Goal: Connect with others: Connect with others

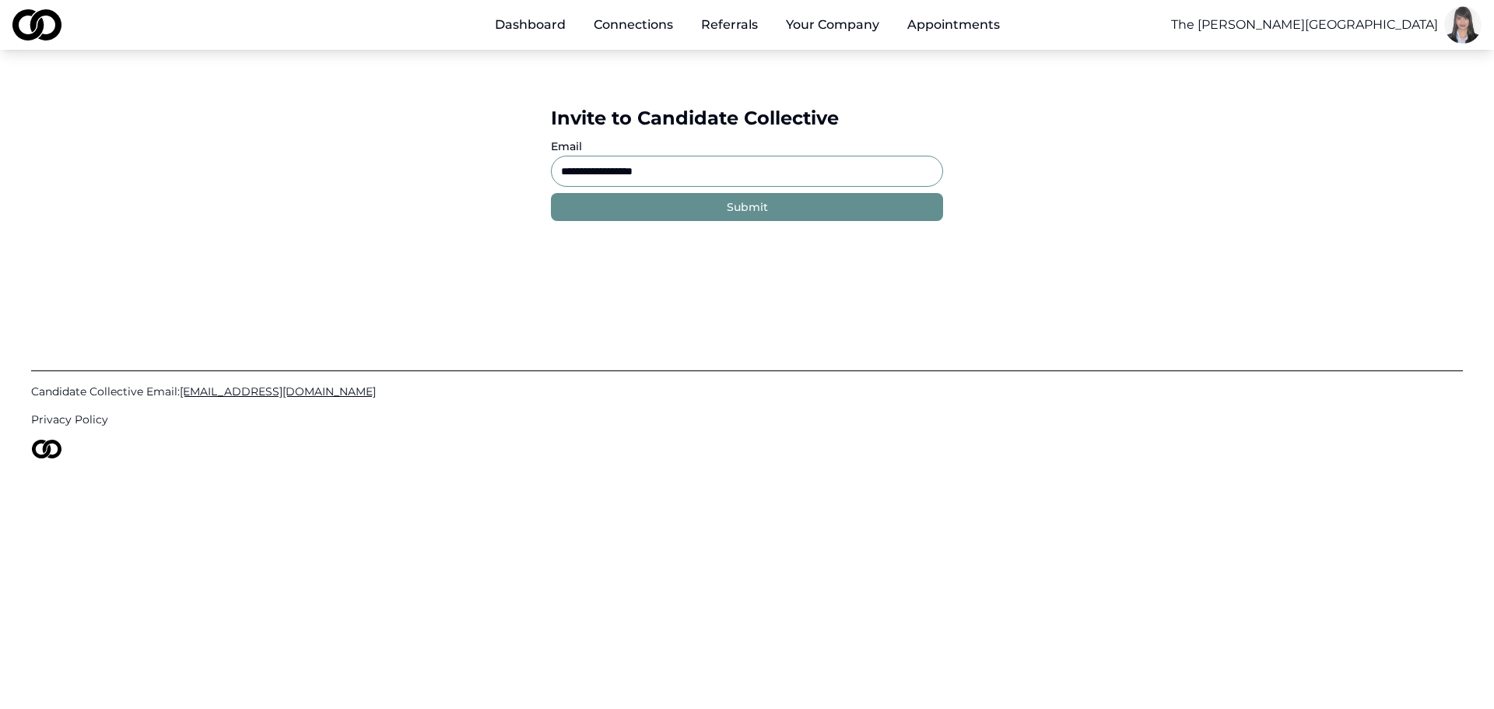
click at [522, 23] on link "Dashboard" at bounding box center [530, 24] width 96 height 31
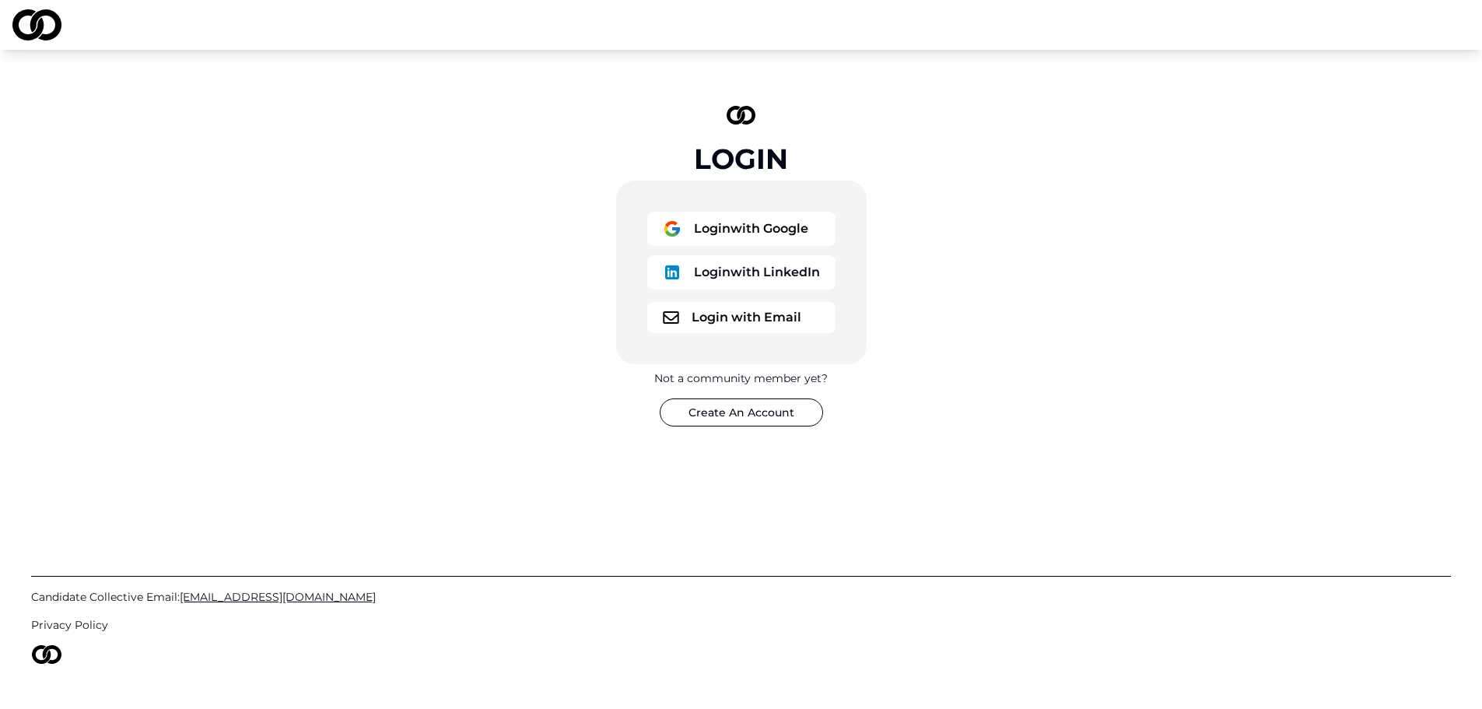
click at [730, 220] on button "Login with Google" at bounding box center [741, 229] width 188 height 34
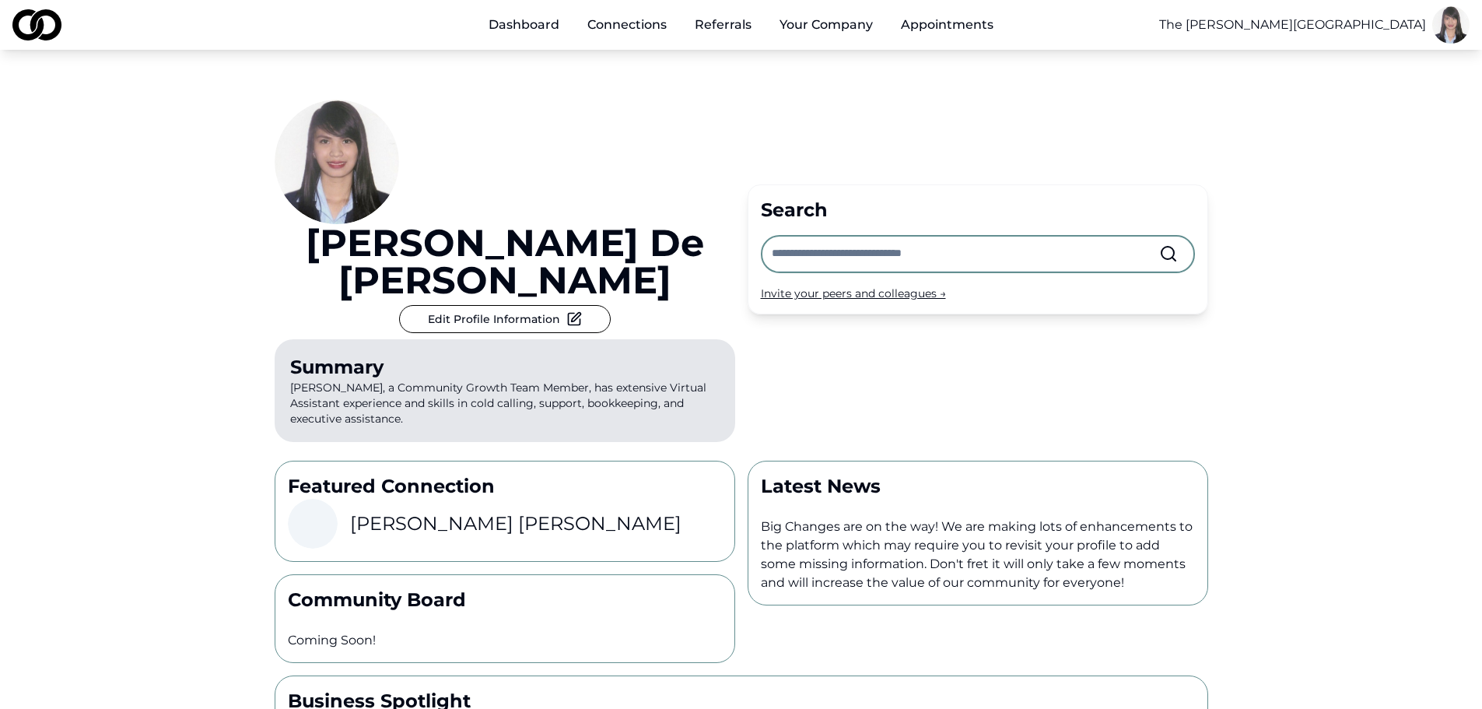
click at [725, 25] on link "Referrals" at bounding box center [723, 24] width 82 height 31
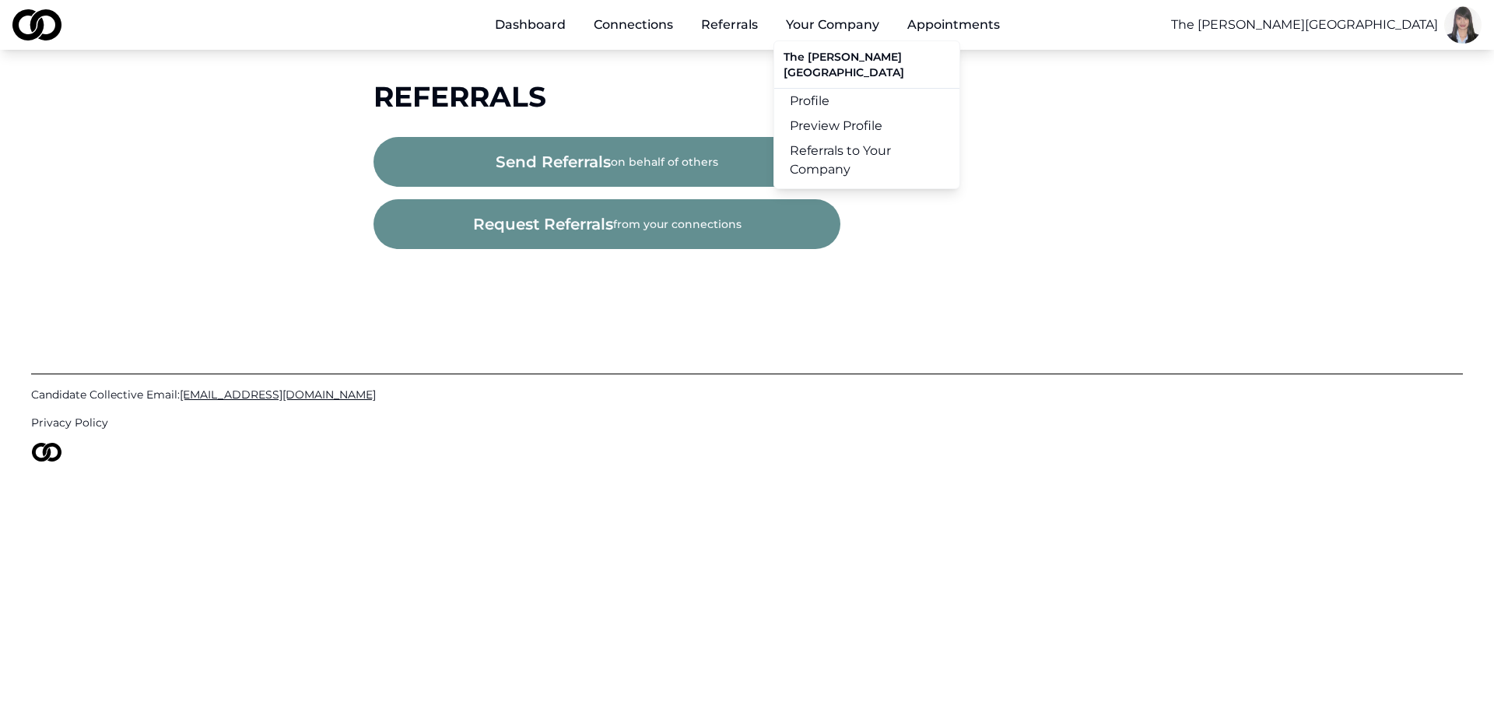
click at [814, 23] on button "Your Company" at bounding box center [832, 24] width 118 height 31
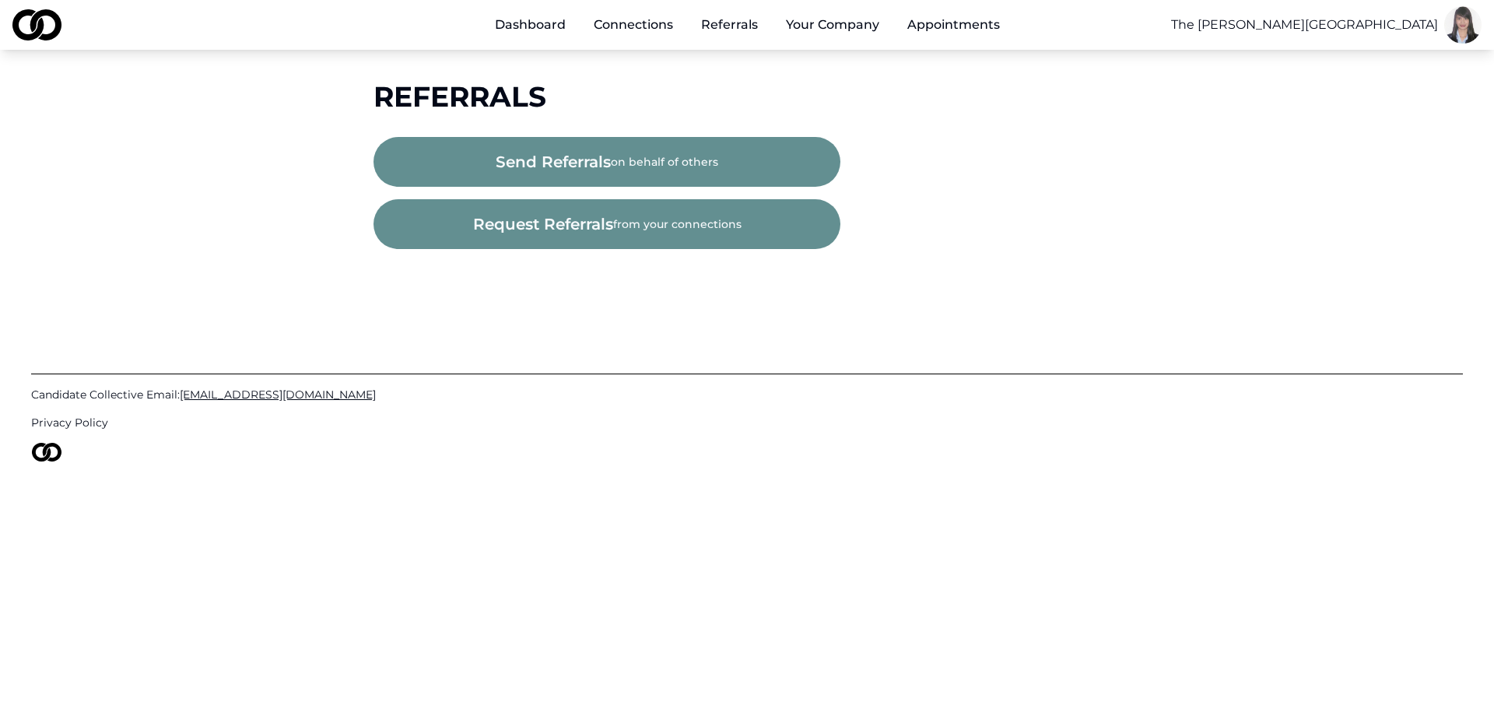
click at [944, 12] on link "Appointments" at bounding box center [953, 24] width 117 height 31
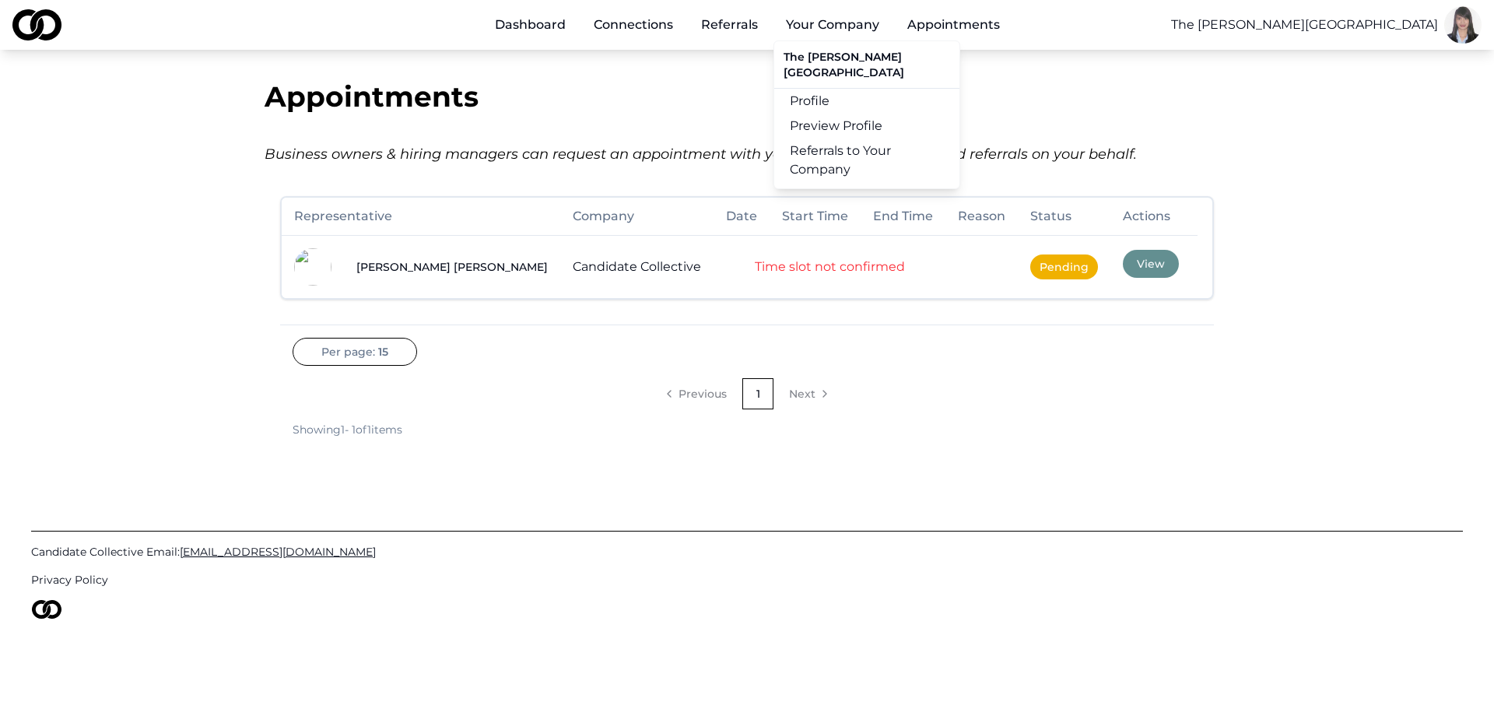
click at [856, 20] on button "Your Company" at bounding box center [832, 24] width 118 height 31
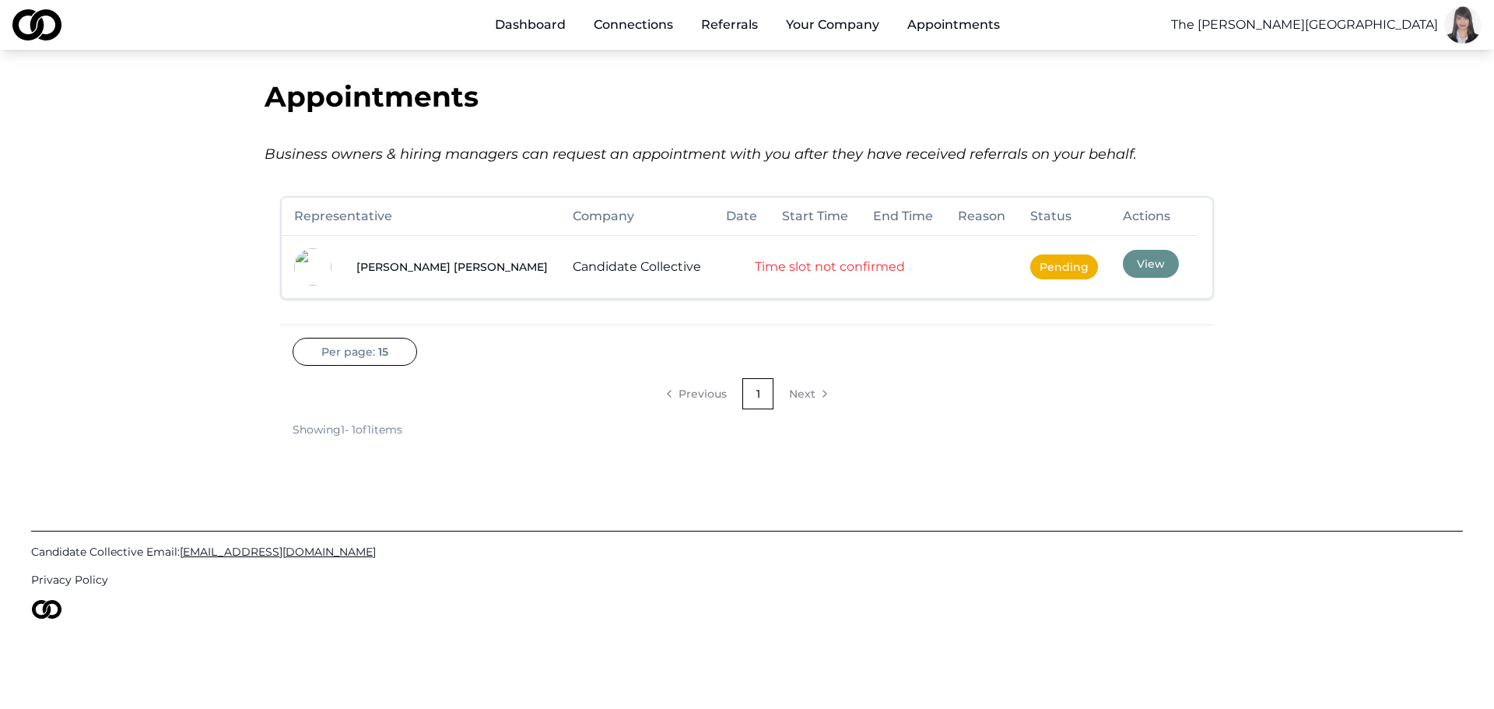
click at [856, 20] on button "Your Company" at bounding box center [832, 24] width 118 height 31
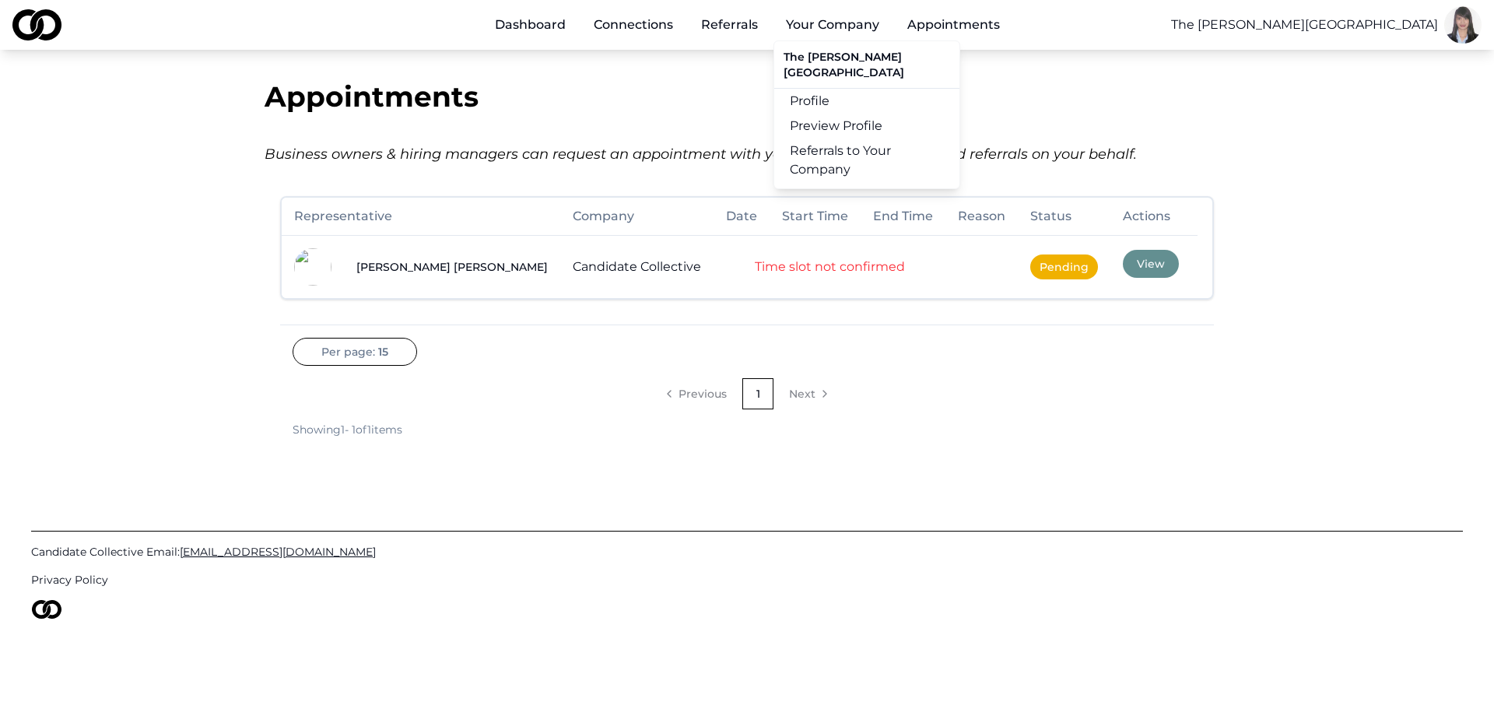
click at [825, 114] on link "Preview Profile" at bounding box center [866, 126] width 185 height 25
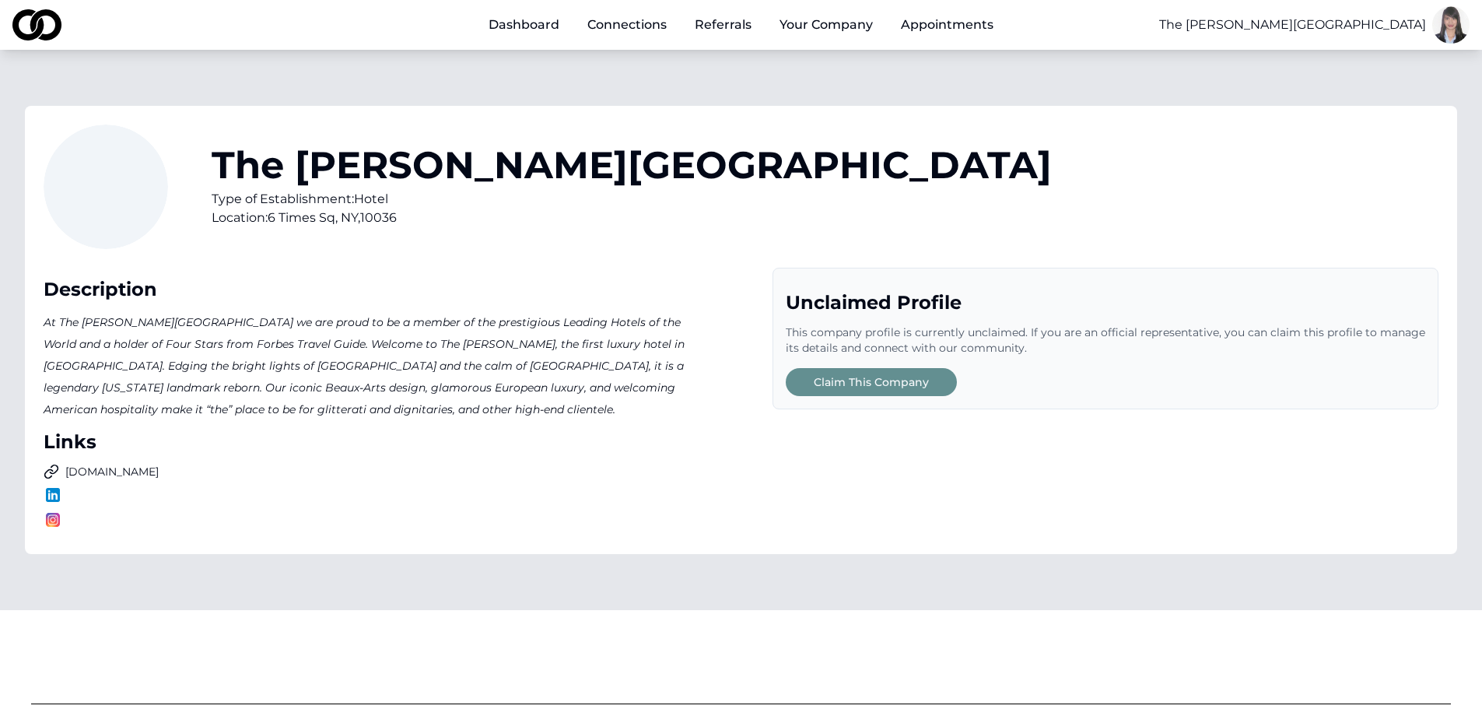
click at [730, 23] on link "Referrals" at bounding box center [723, 24] width 82 height 31
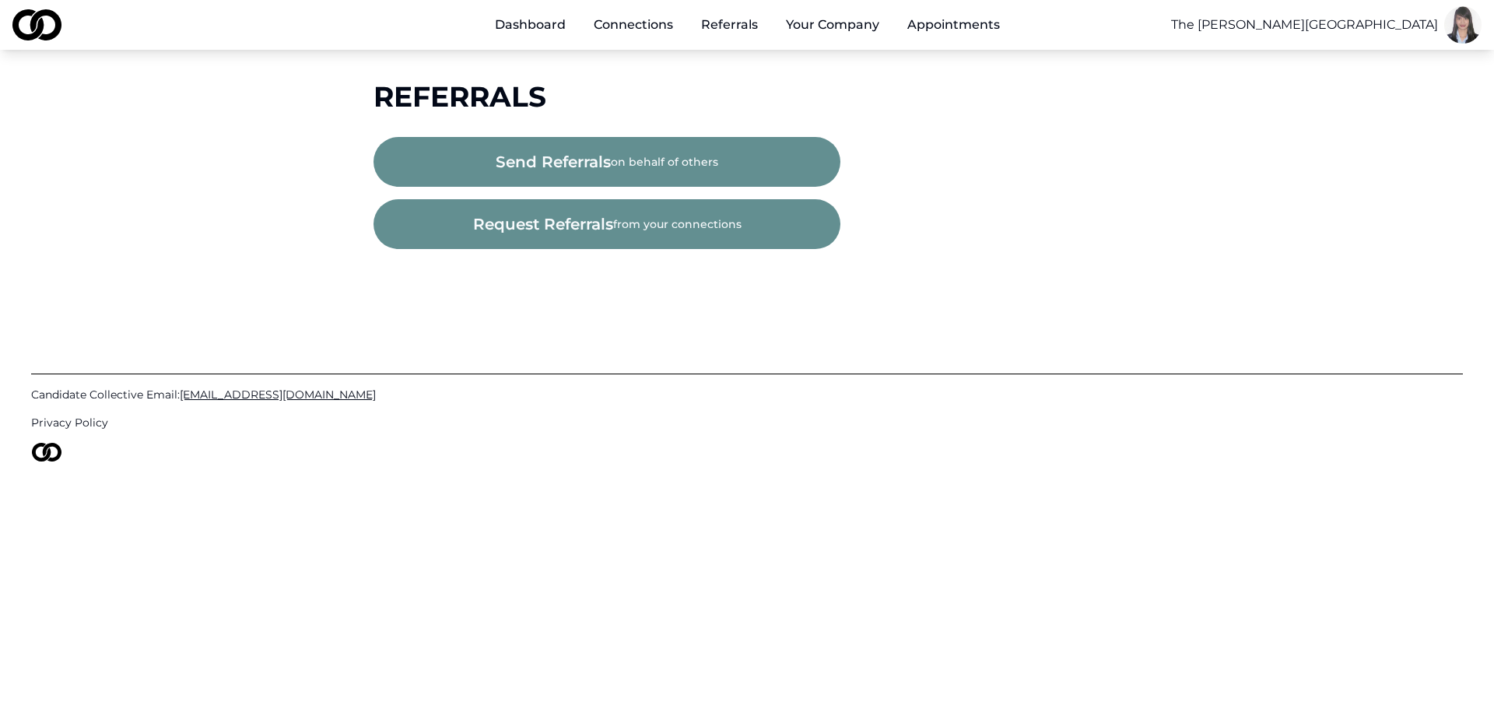
click at [794, 23] on button "Your Company" at bounding box center [832, 24] width 118 height 31
click at [798, 25] on button "Your Company" at bounding box center [832, 24] width 118 height 31
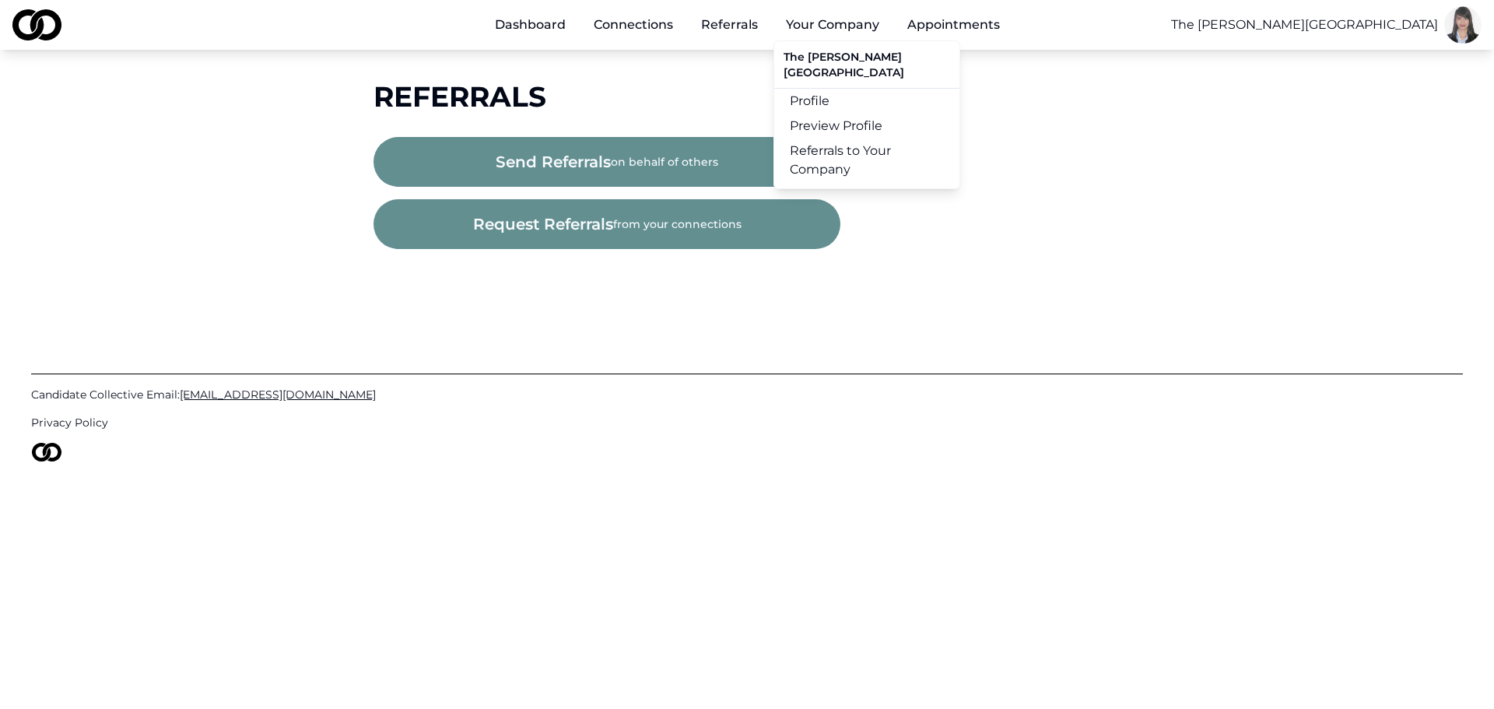
click at [812, 89] on link "Profile" at bounding box center [866, 101] width 185 height 25
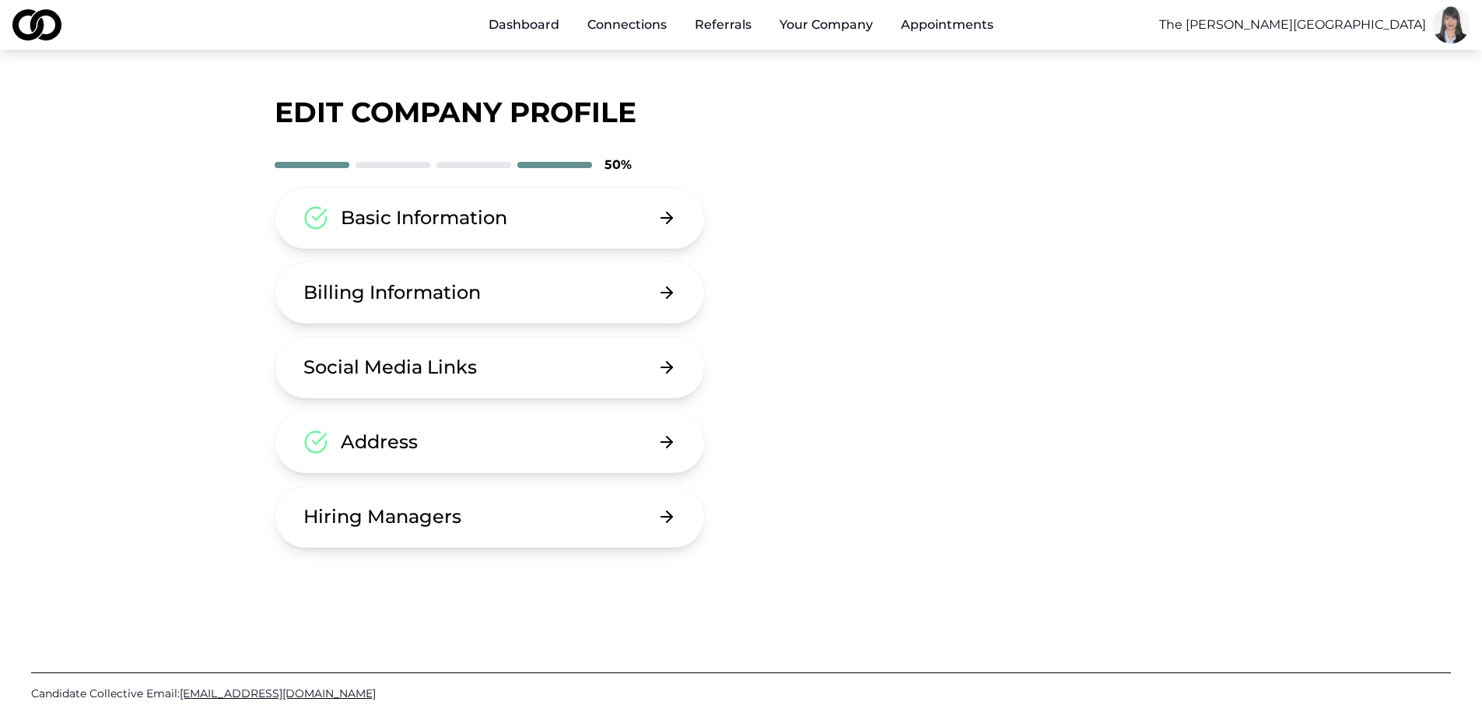
click at [468, 233] on button "Basic Information" at bounding box center [490, 218] width 431 height 62
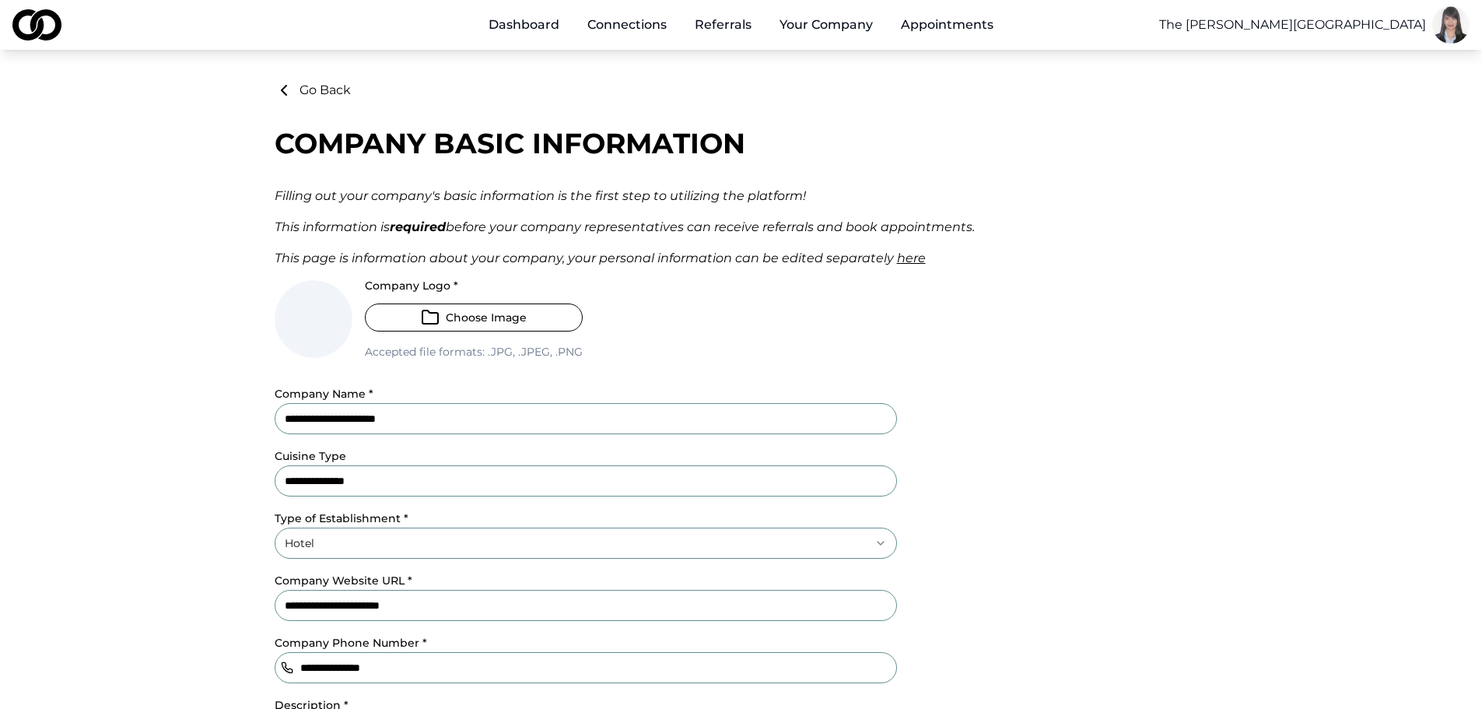
click at [317, 92] on button "Go Back" at bounding box center [313, 90] width 76 height 19
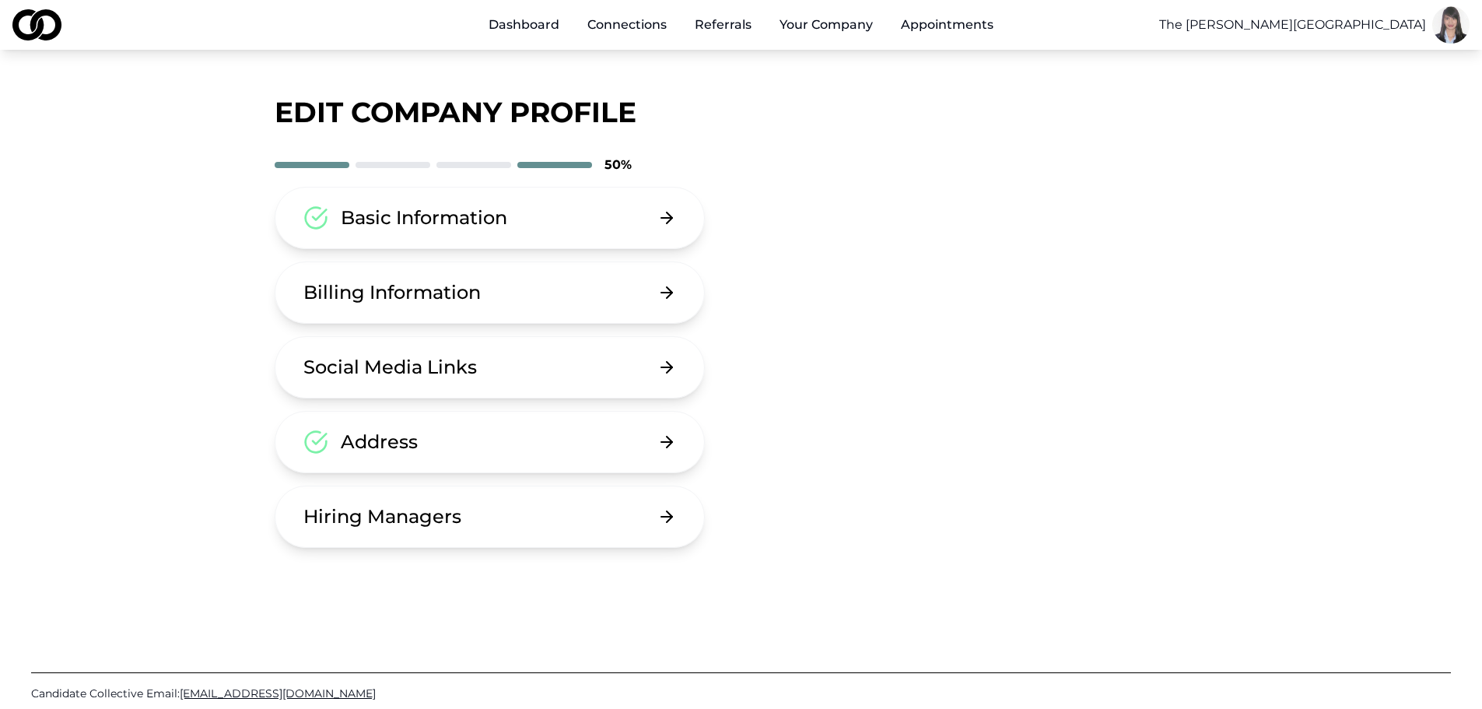
click at [533, 27] on link "Dashboard" at bounding box center [524, 24] width 96 height 31
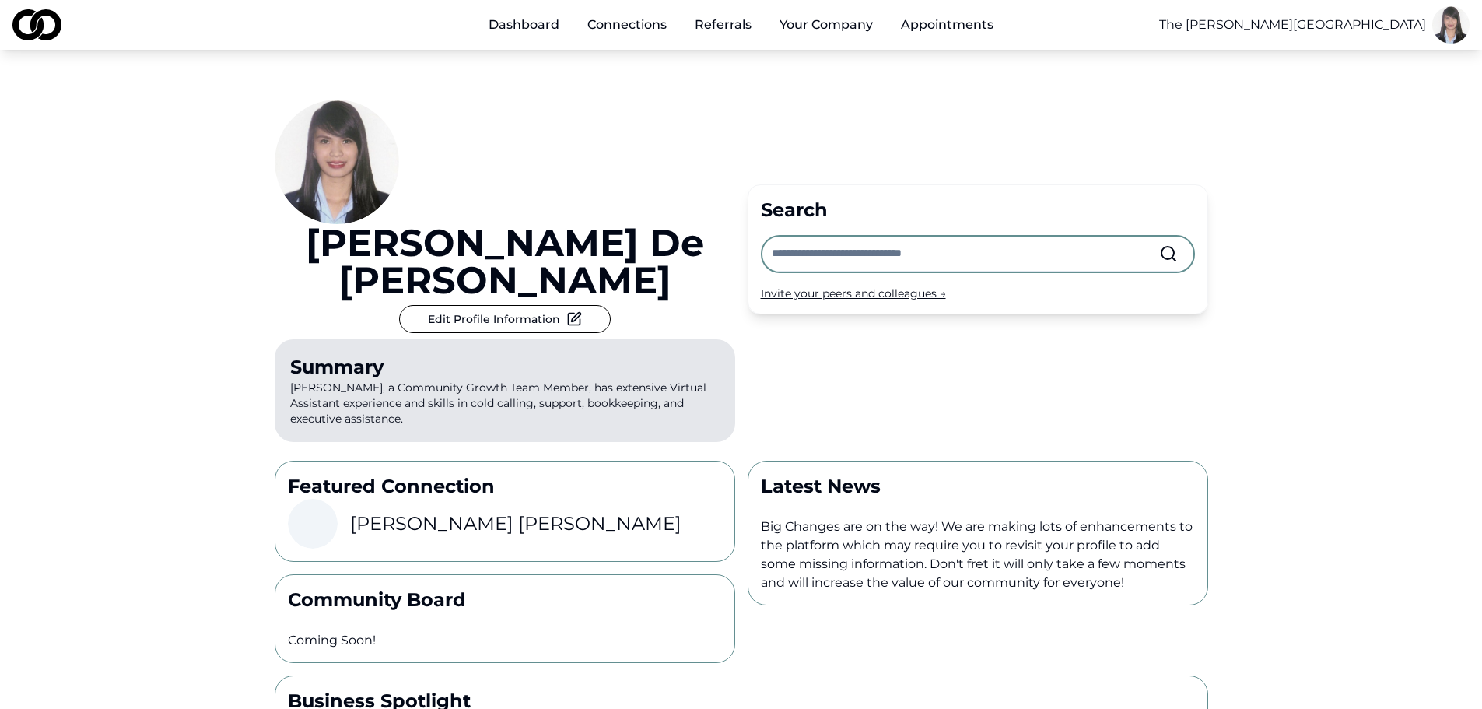
click at [920, 28] on link "Appointments" at bounding box center [946, 24] width 117 height 31
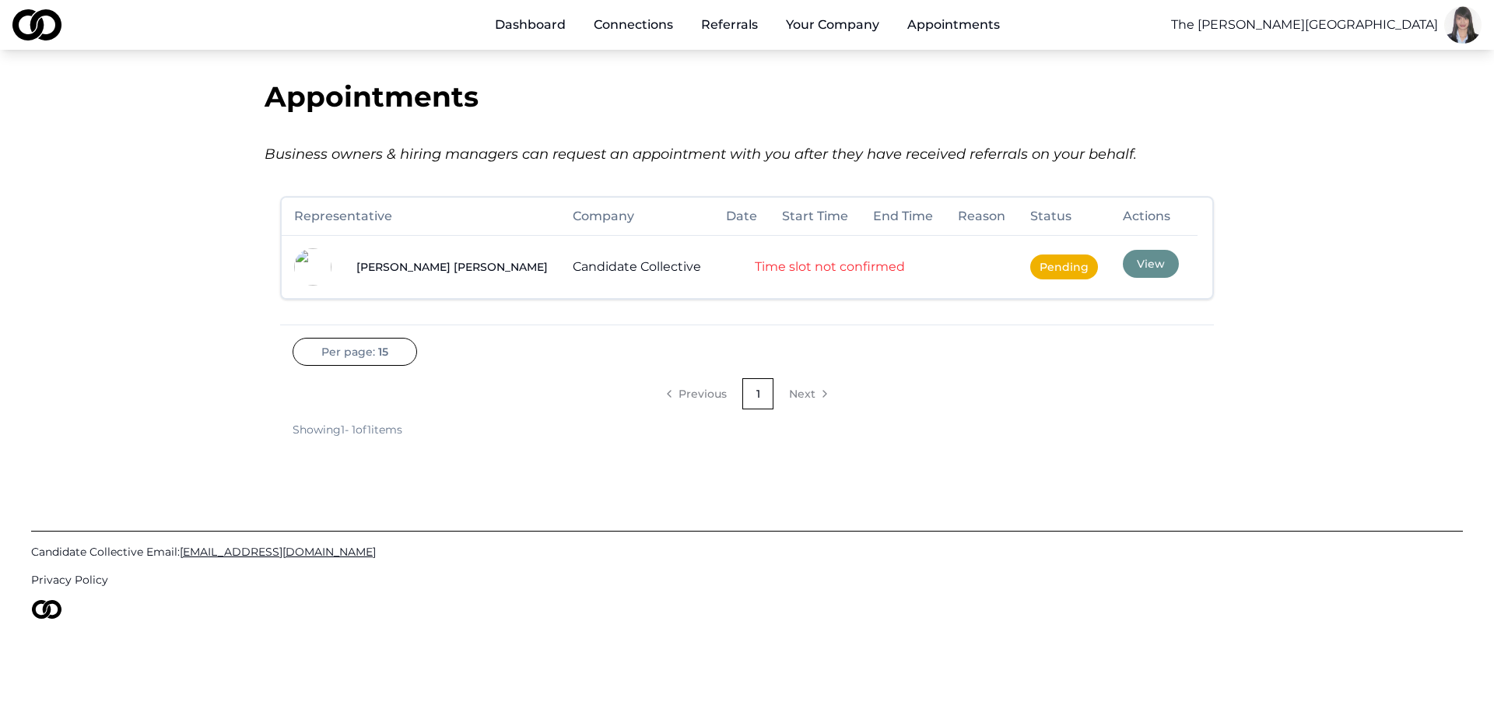
click at [850, 18] on button "Your Company" at bounding box center [832, 24] width 118 height 31
click at [521, 26] on link "Dashboard" at bounding box center [530, 24] width 96 height 31
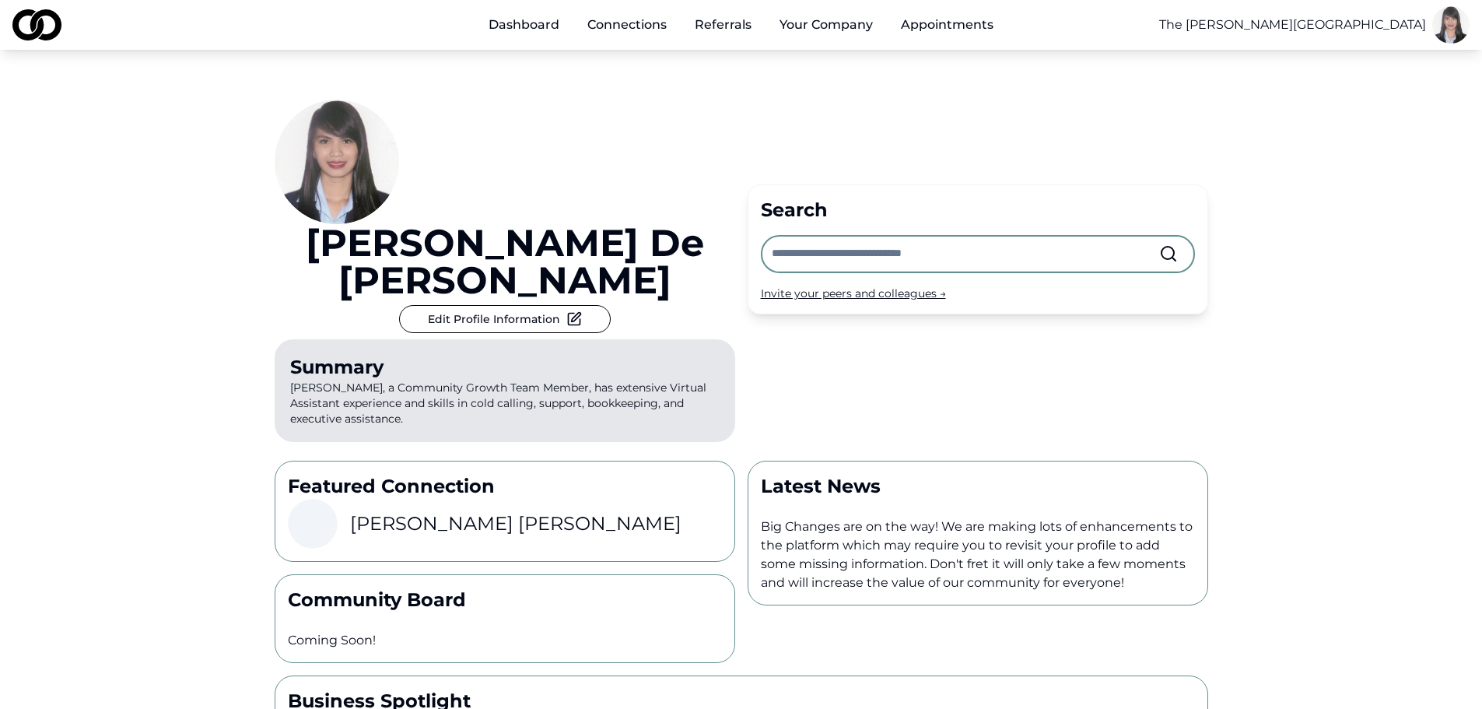
click at [632, 25] on link "Connections" at bounding box center [627, 24] width 104 height 31
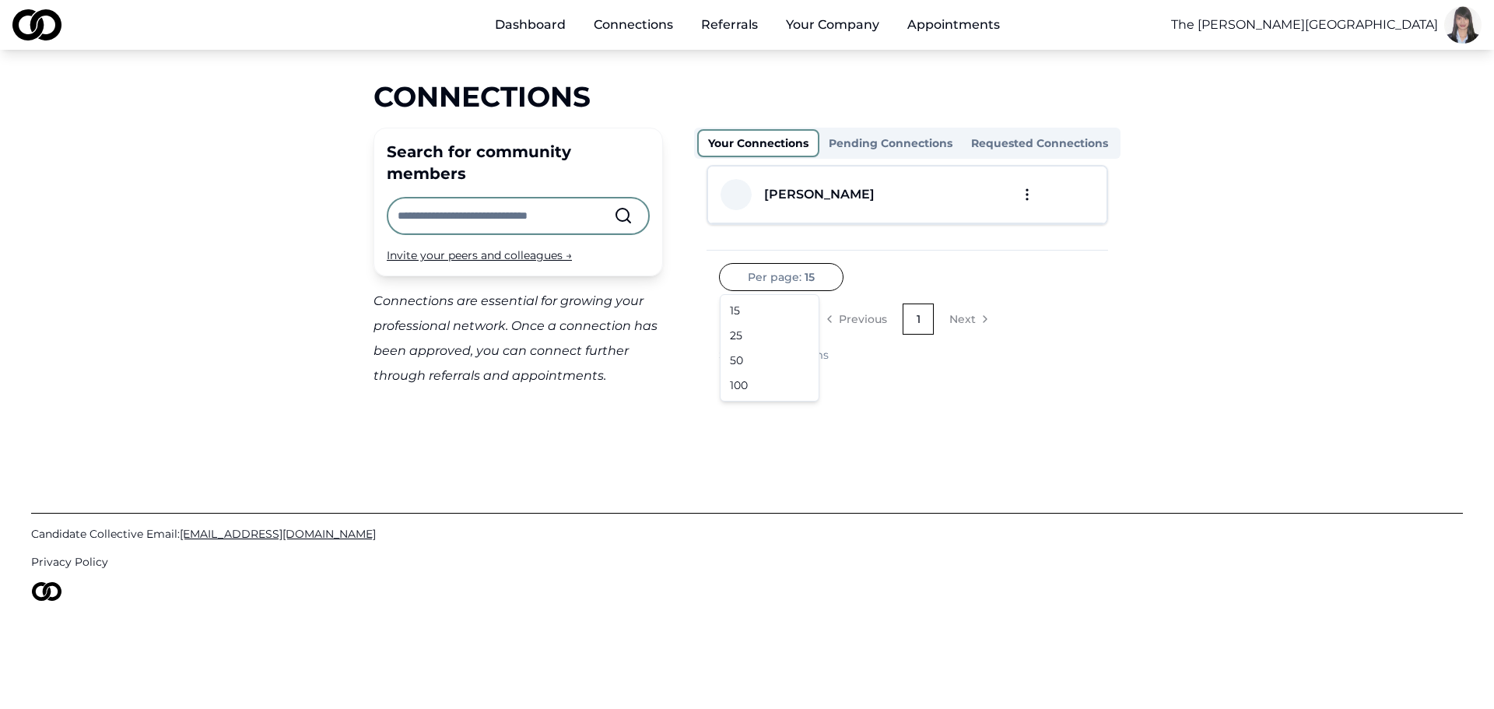
click at [773, 282] on html "Dashboard Connections Referrals Your Company Appointments The [PERSON_NAME] Hot…" at bounding box center [747, 354] width 1494 height 709
click at [879, 251] on html "Dashboard Connections Referrals Your Company Appointments The [PERSON_NAME] Hot…" at bounding box center [747, 354] width 1494 height 709
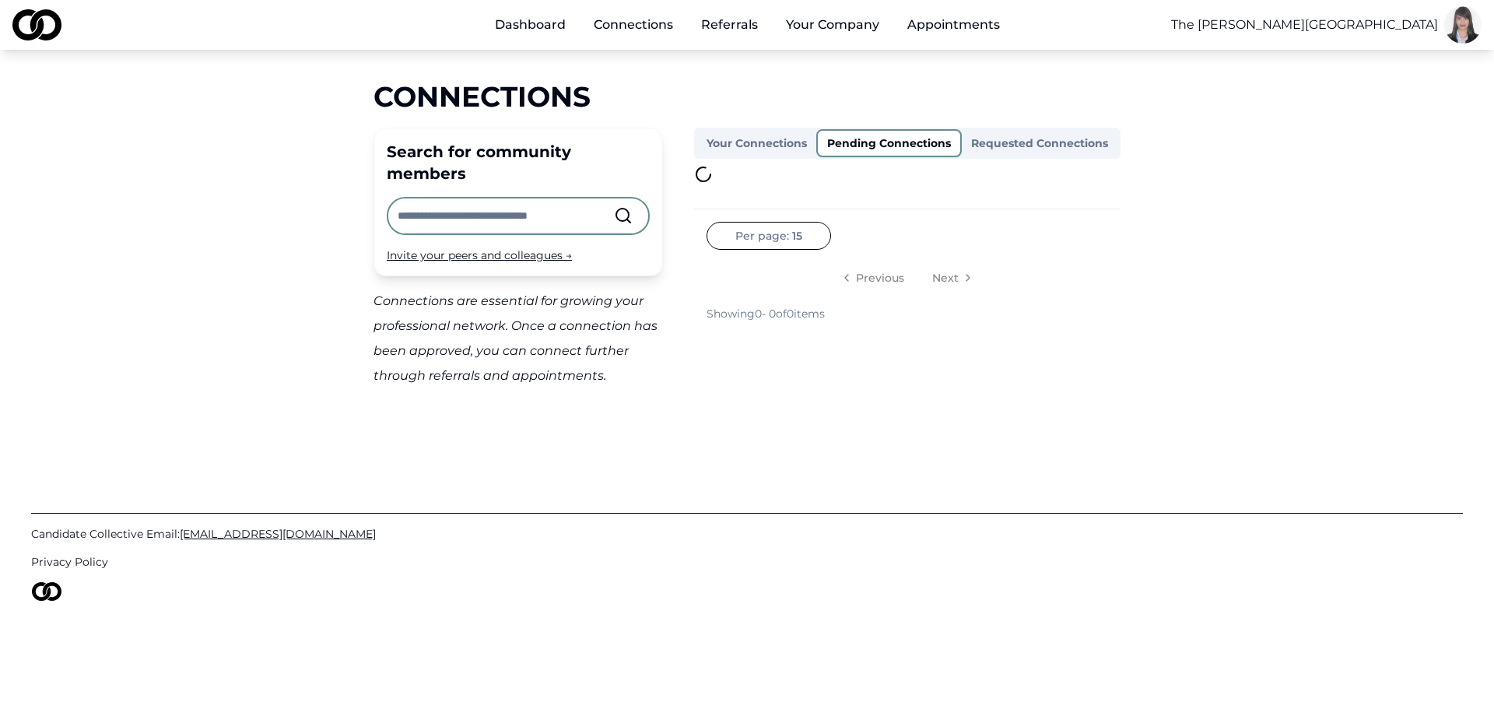
click at [847, 143] on button "Pending Connections" at bounding box center [888, 143] width 145 height 28
click at [1009, 144] on button "Requested Connections" at bounding box center [1037, 143] width 159 height 28
click at [731, 143] on button "Your Connections" at bounding box center [758, 143] width 122 height 28
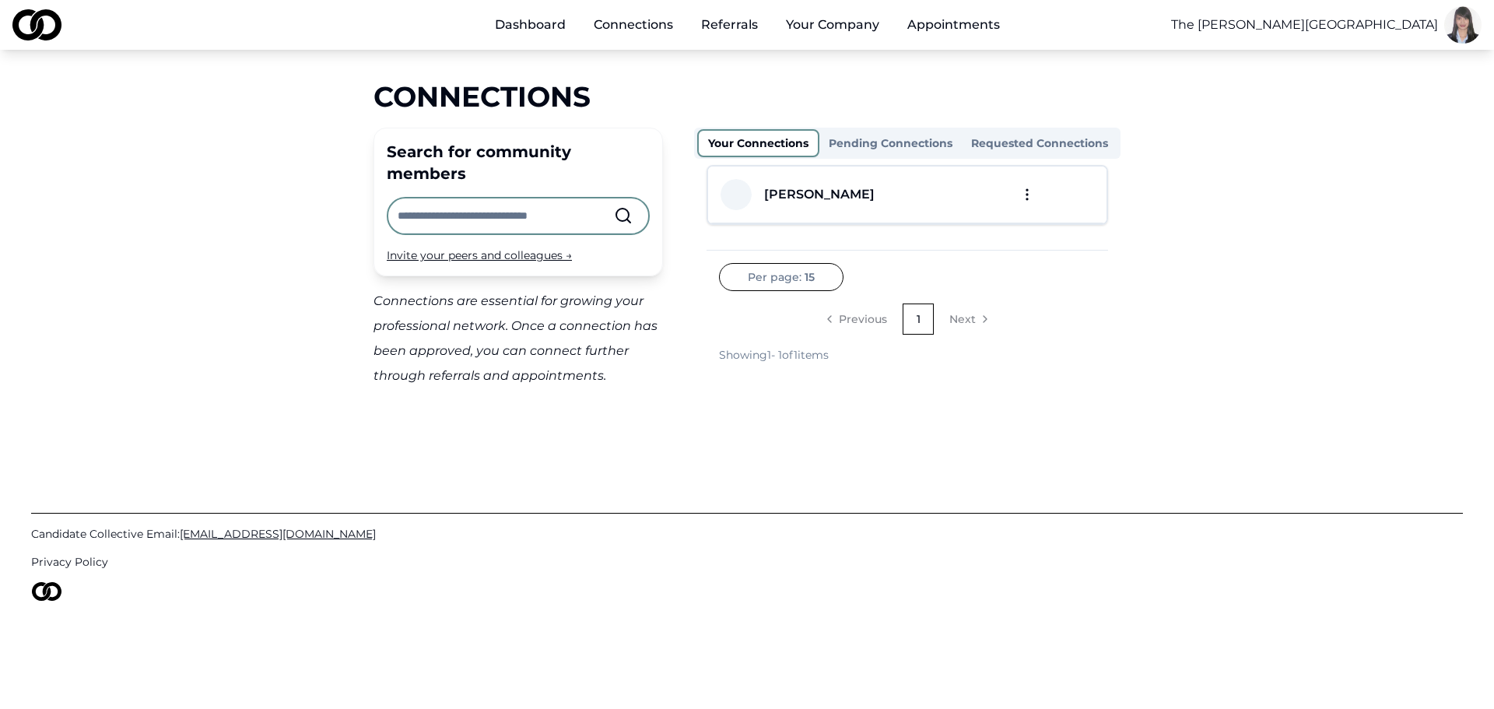
click at [524, 247] on div "Invite your peers and colleagues →" at bounding box center [518, 255] width 263 height 16
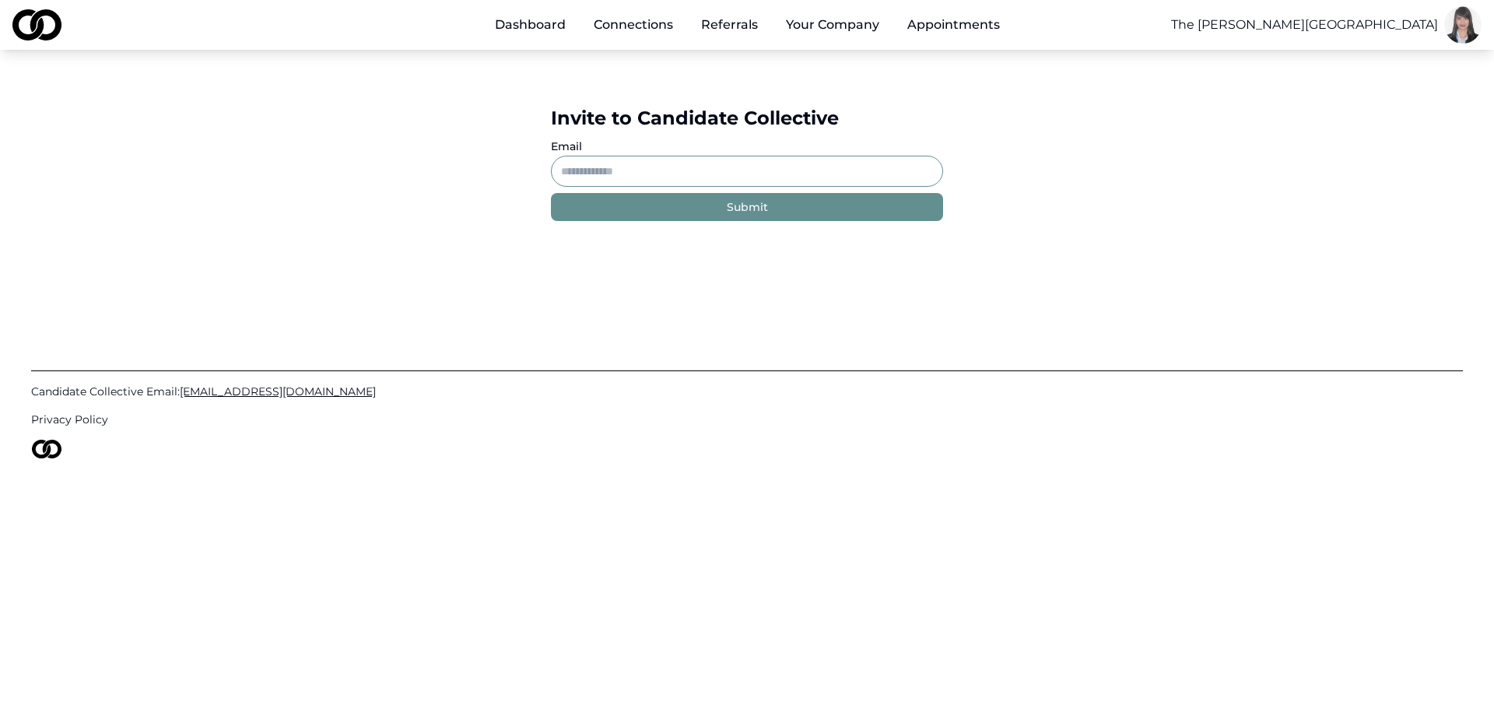
click at [30, 28] on img at bounding box center [36, 24] width 49 height 31
